Goal: Task Accomplishment & Management: Manage account settings

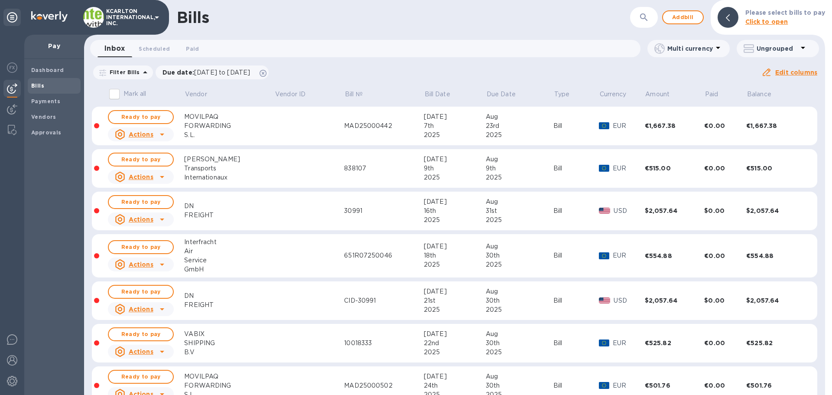
click at [633, 17] on div "Bills ​ Add bill Please select bills to pay Click to open" at bounding box center [454, 17] width 741 height 35
click at [646, 16] on icon "button" at bounding box center [644, 17] width 10 height 10
click at [653, 21] on button "button" at bounding box center [644, 17] width 21 height 21
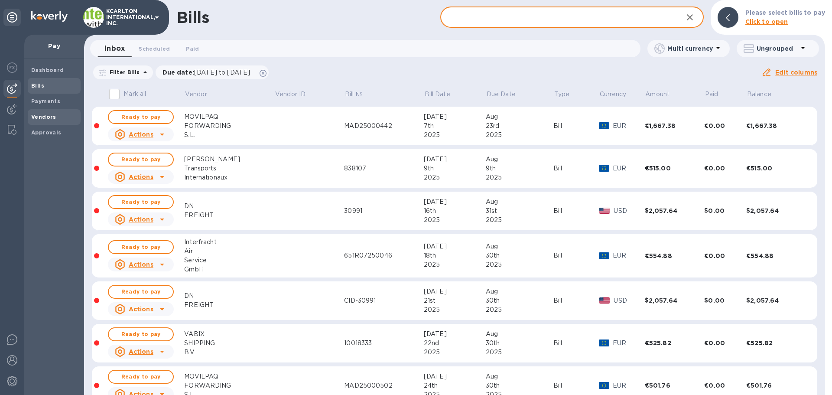
click at [53, 122] on div "Vendors" at bounding box center [54, 117] width 53 height 16
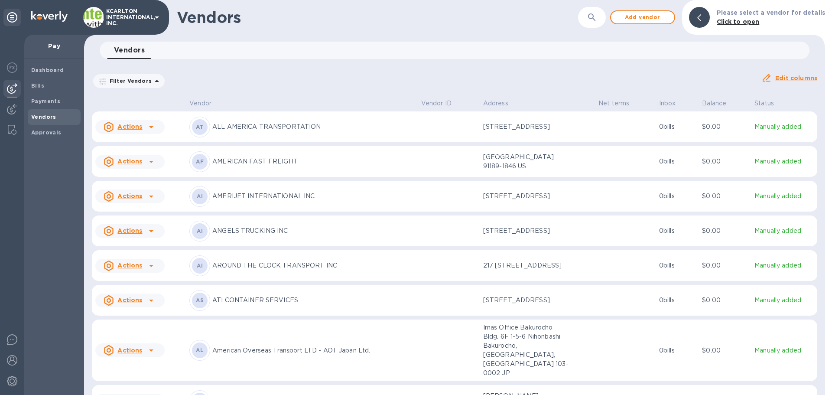
click at [603, 20] on button "button" at bounding box center [592, 17] width 21 height 21
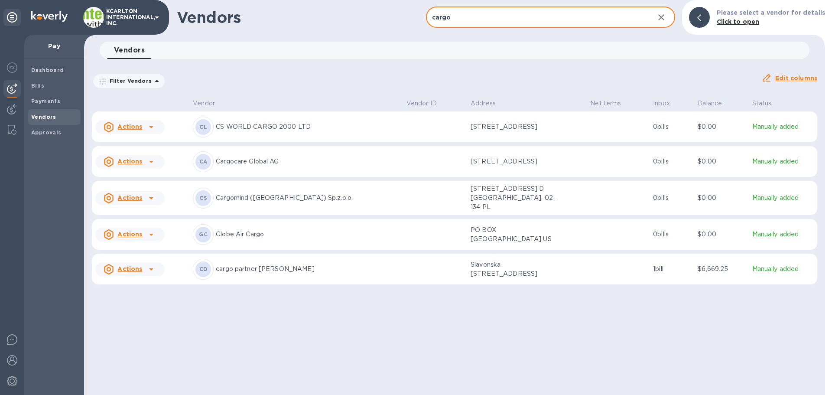
type input "cargo"
click at [259, 264] on p "cargo partner [PERSON_NAME]" at bounding box center [308, 268] width 184 height 9
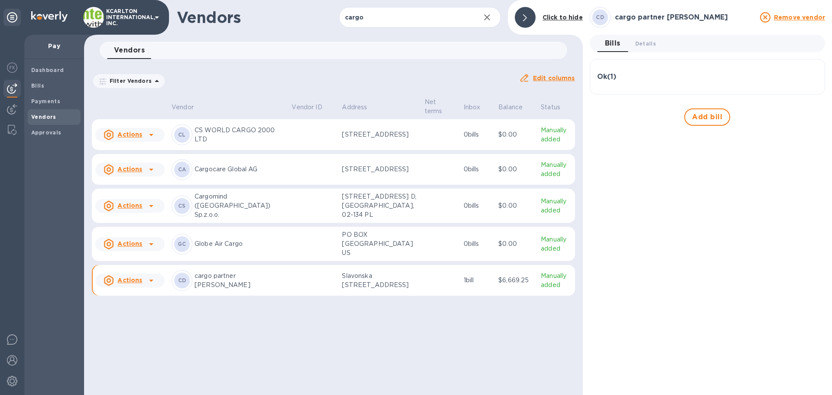
click at [618, 75] on div "Ok ( 1 )" at bounding box center [707, 77] width 221 height 8
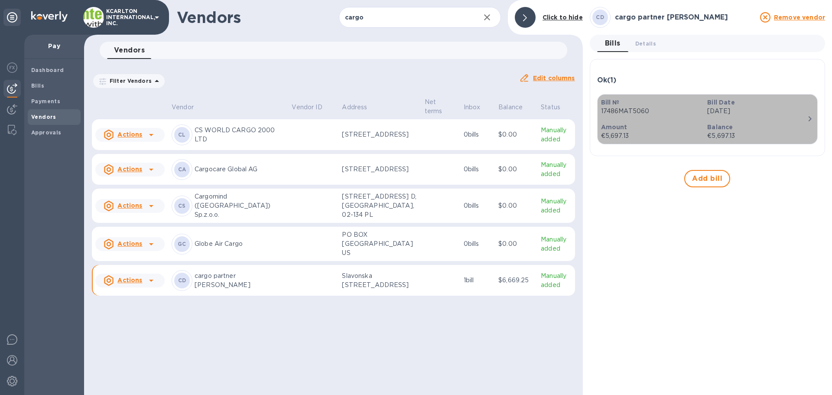
click at [787, 120] on div "Balance €5,697.13" at bounding box center [757, 131] width 107 height 25
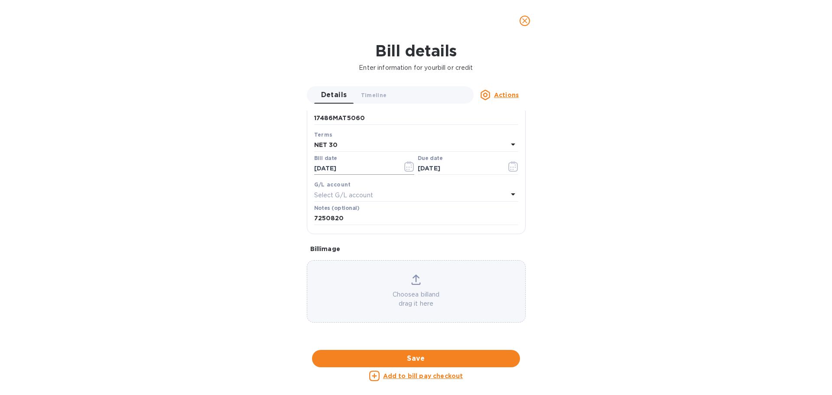
scroll to position [43, 0]
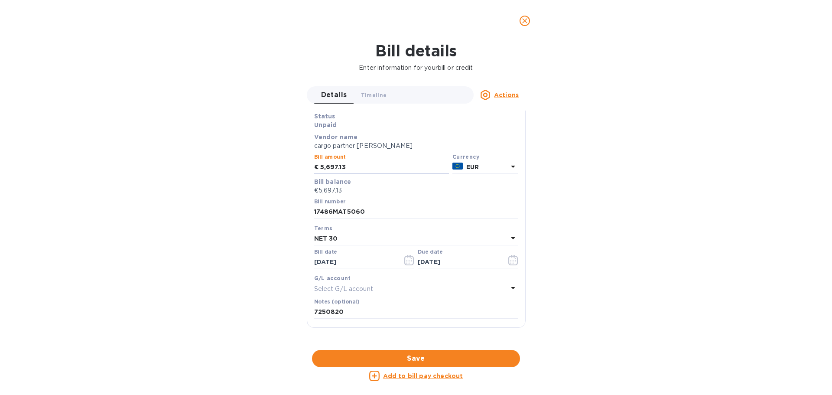
drag, startPoint x: 354, startPoint y: 170, endPoint x: 310, endPoint y: 169, distance: 43.8
click at [310, 169] on div "Save Bill type Bill Status Unpaid Vendor name cargo partner doo Bill amount € 5…" at bounding box center [416, 209] width 218 height 237
type input "5,695.70"
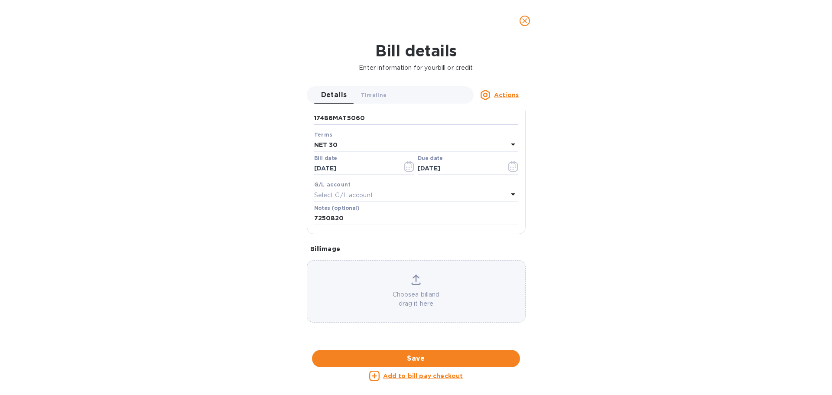
scroll to position [211, 0]
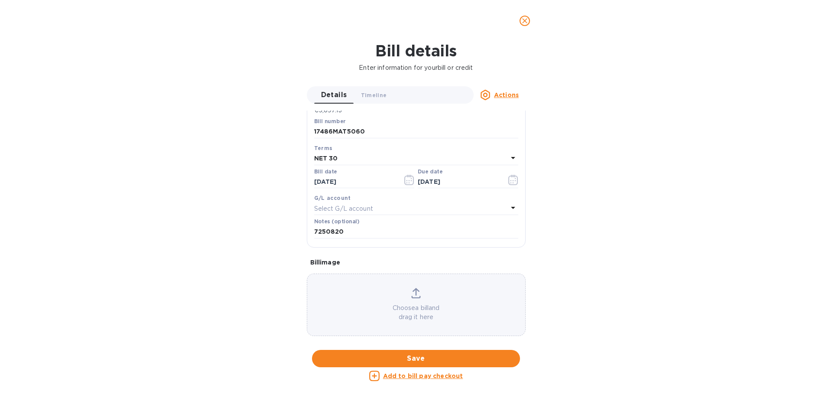
click at [437, 289] on div "Bill image Choose a bill and drag it here" at bounding box center [416, 305] width 226 height 109
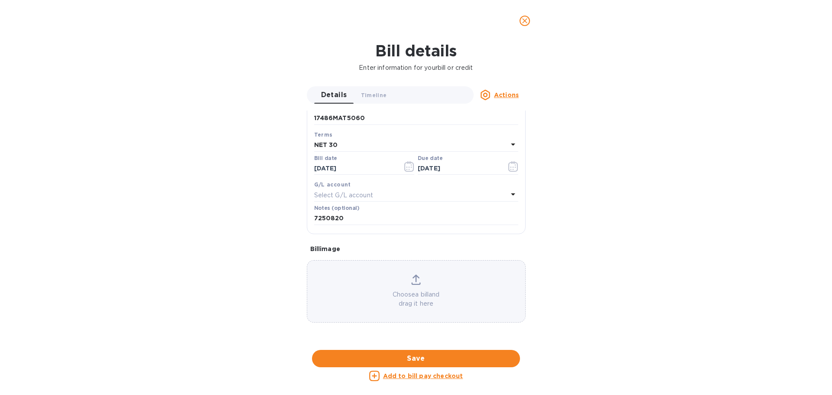
scroll to position [427, 0]
click at [437, 343] on div at bounding box center [416, 349] width 219 height 13
drag, startPoint x: 413, startPoint y: 251, endPoint x: 390, endPoint y: 271, distance: 30.1
click at [390, 343] on div at bounding box center [416, 349] width 219 height 13
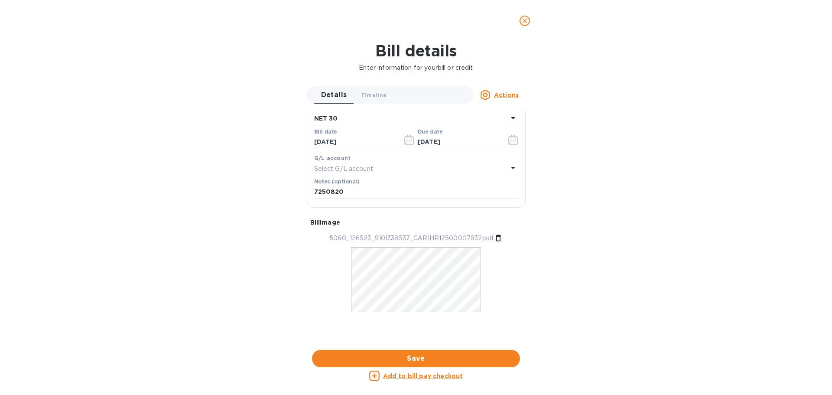
scroll to position [107, 0]
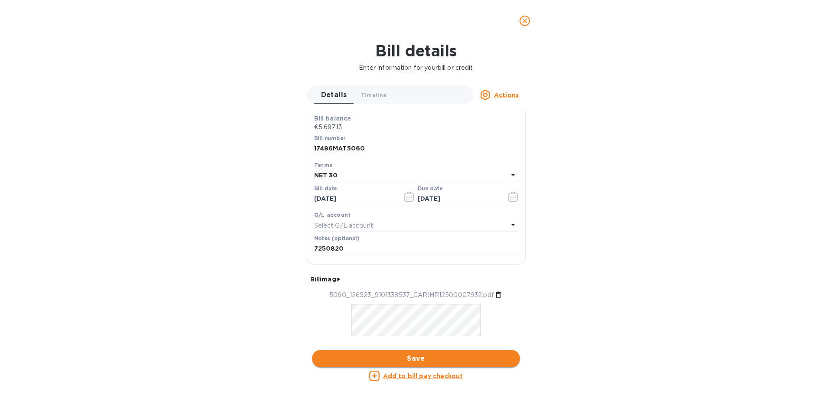
click at [424, 352] on button "Save" at bounding box center [416, 358] width 208 height 17
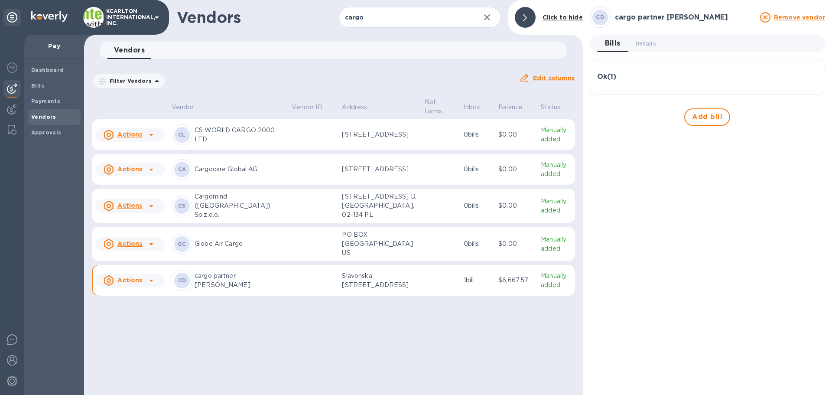
click at [615, 86] on div "Ok ( 1 )" at bounding box center [707, 76] width 221 height 21
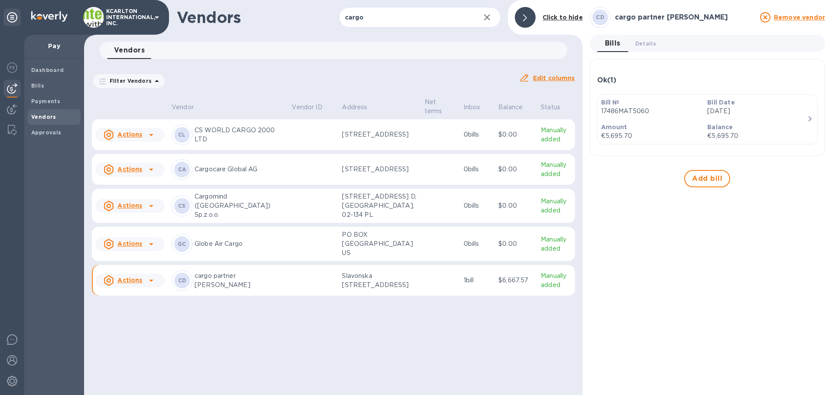
click at [619, 113] on p "17486MAT5060" at bounding box center [651, 111] width 100 height 9
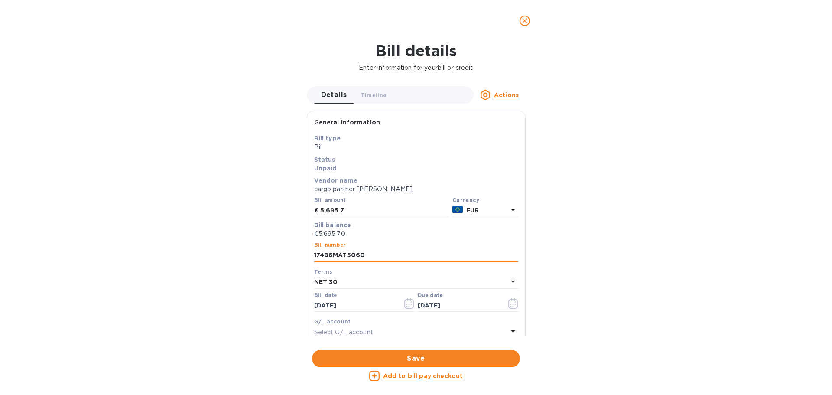
click at [368, 257] on input "17486MAT5060" at bounding box center [416, 255] width 204 height 13
drag, startPoint x: 369, startPoint y: 256, endPoint x: 254, endPoint y: 246, distance: 115.3
click at [254, 246] on div "Bill details Enter information for your bill or credit Details 0 Timeline 0 Act…" at bounding box center [416, 218] width 832 height 353
type input "17622mat5060"
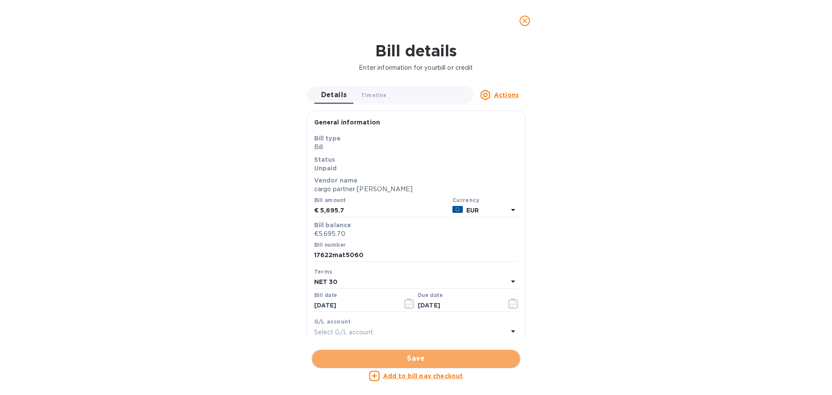
click at [421, 364] on button "Save" at bounding box center [416, 358] width 208 height 17
